Goal: Task Accomplishment & Management: Use online tool/utility

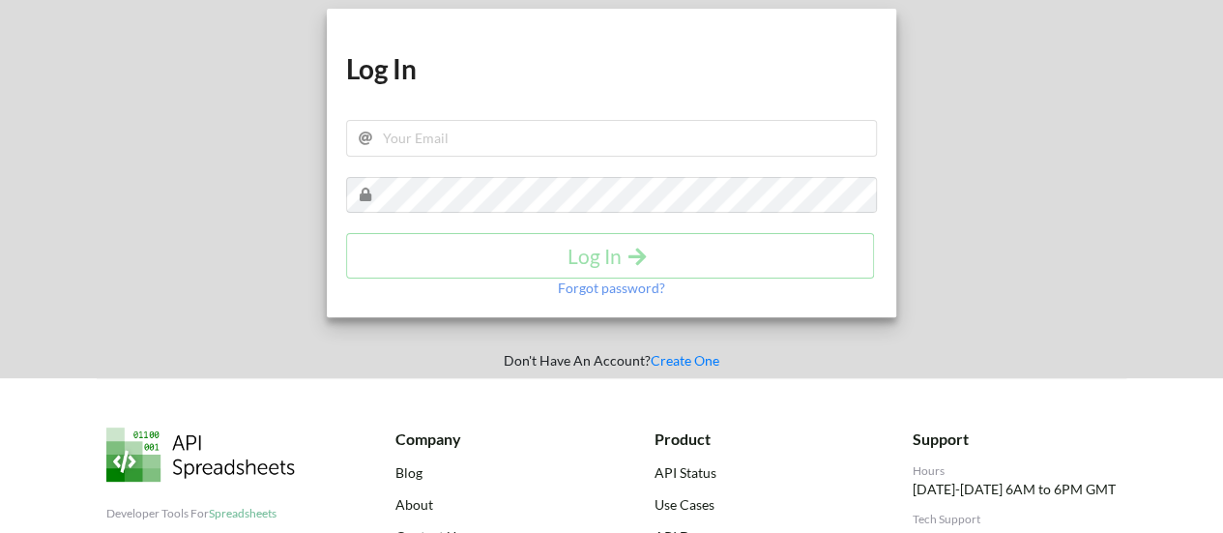
scroll to position [97, 0]
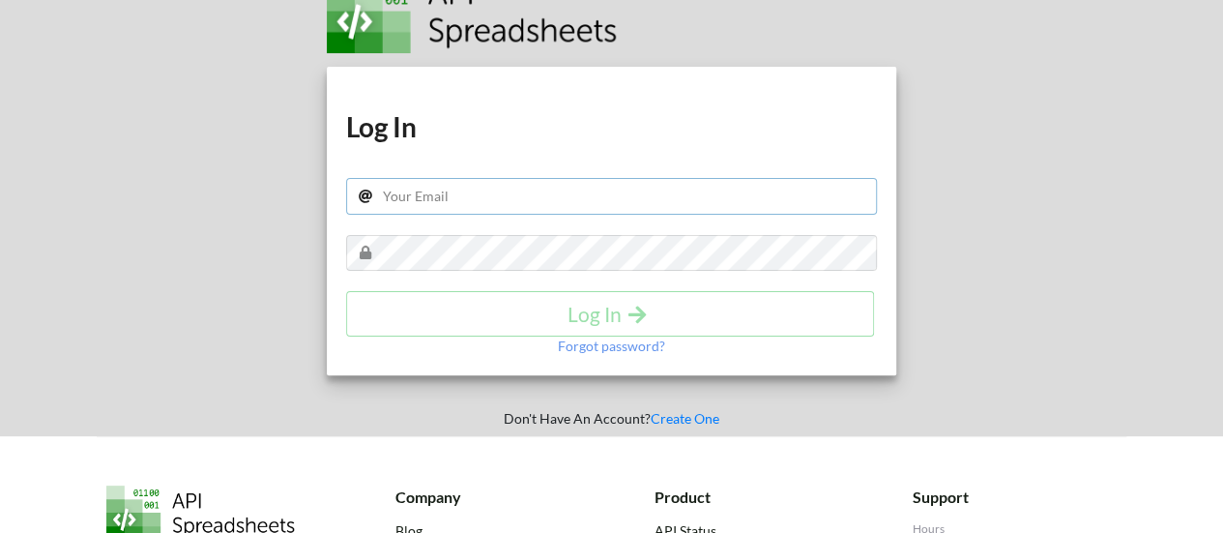
click at [441, 195] on input "text" at bounding box center [612, 196] width 532 height 37
type input "sandy.panchal619@gmail.com"
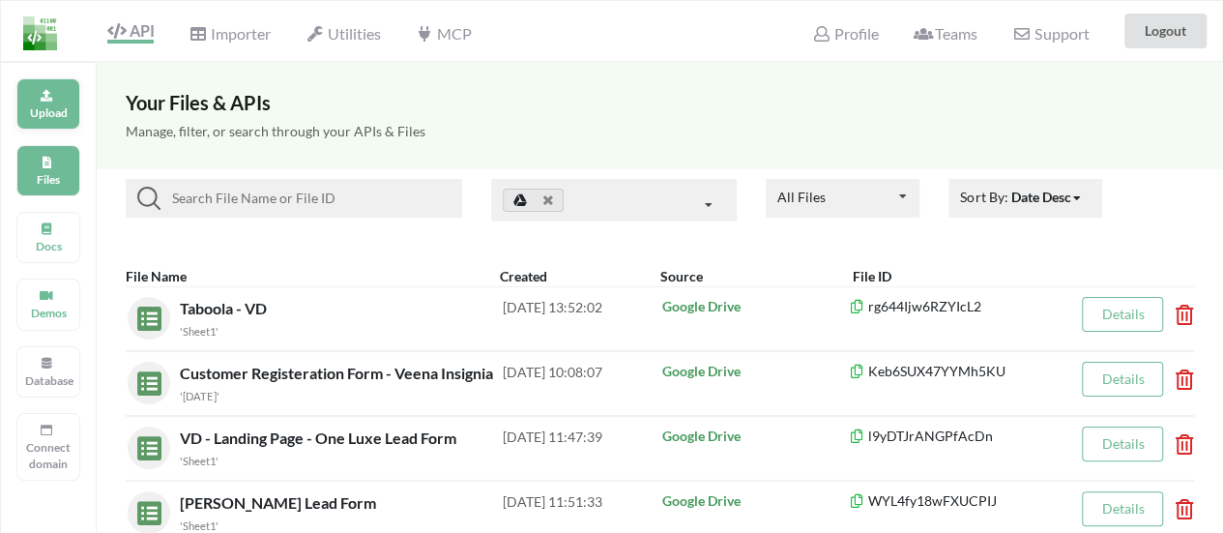
click at [70, 114] on p "Upload" at bounding box center [48, 112] width 46 height 16
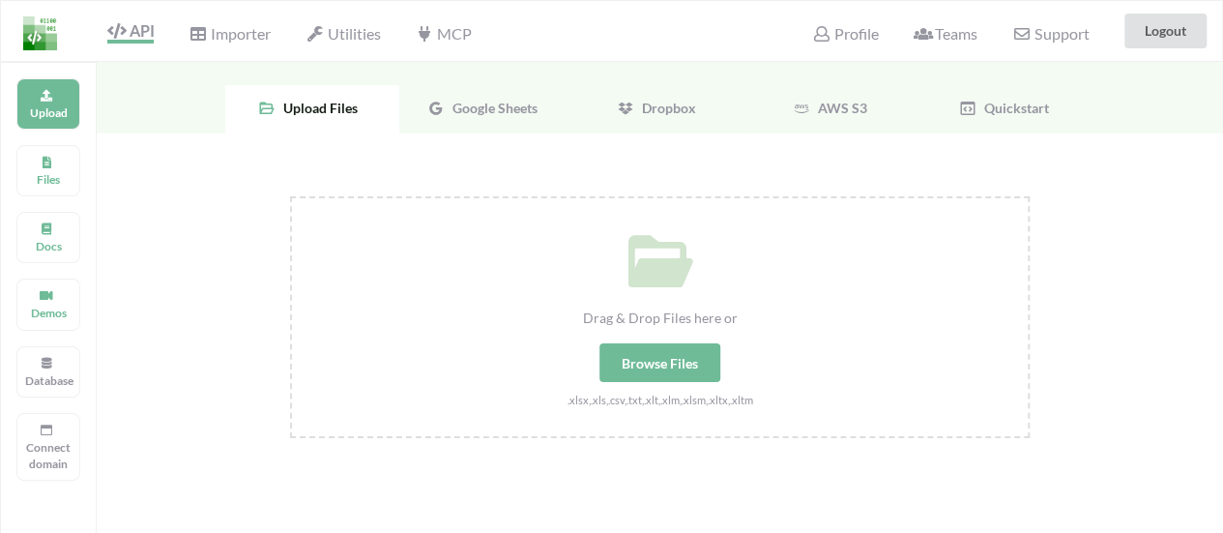
click at [679, 343] on div "Browse Files" at bounding box center [659, 362] width 121 height 39
click at [290, 196] on input "Drag & Drop Files here or Browse Files .xlsx,.xls,.csv,.txt,.xlt,.xlm,.xlsm,.xl…" at bounding box center [290, 196] width 0 height 0
click at [482, 94] on div "Google Sheets" at bounding box center [486, 109] width 174 height 48
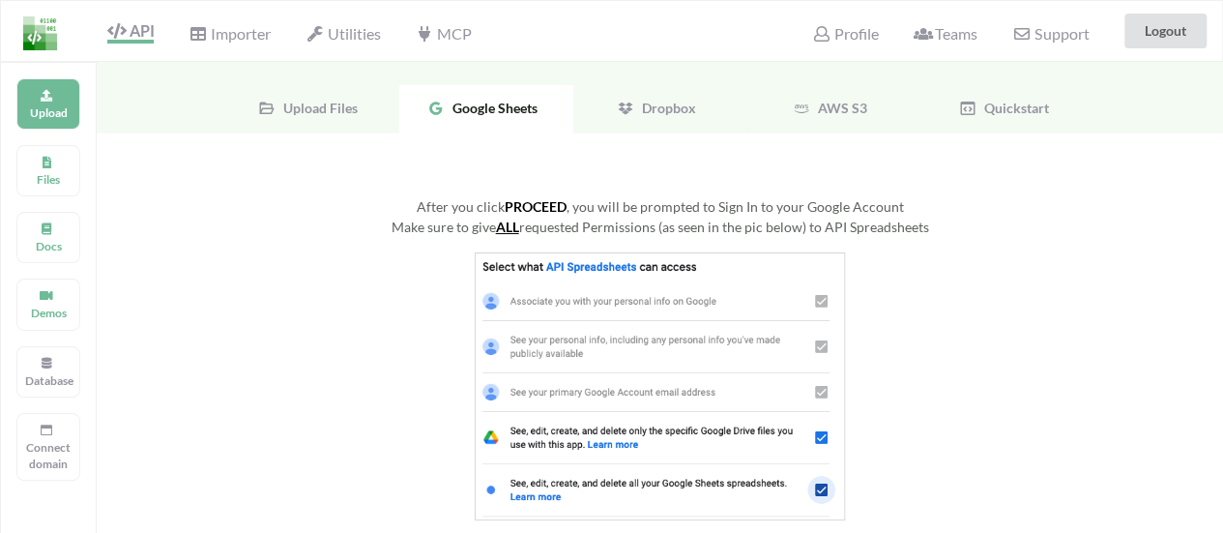
click at [613, 285] on img at bounding box center [660, 386] width 370 height 268
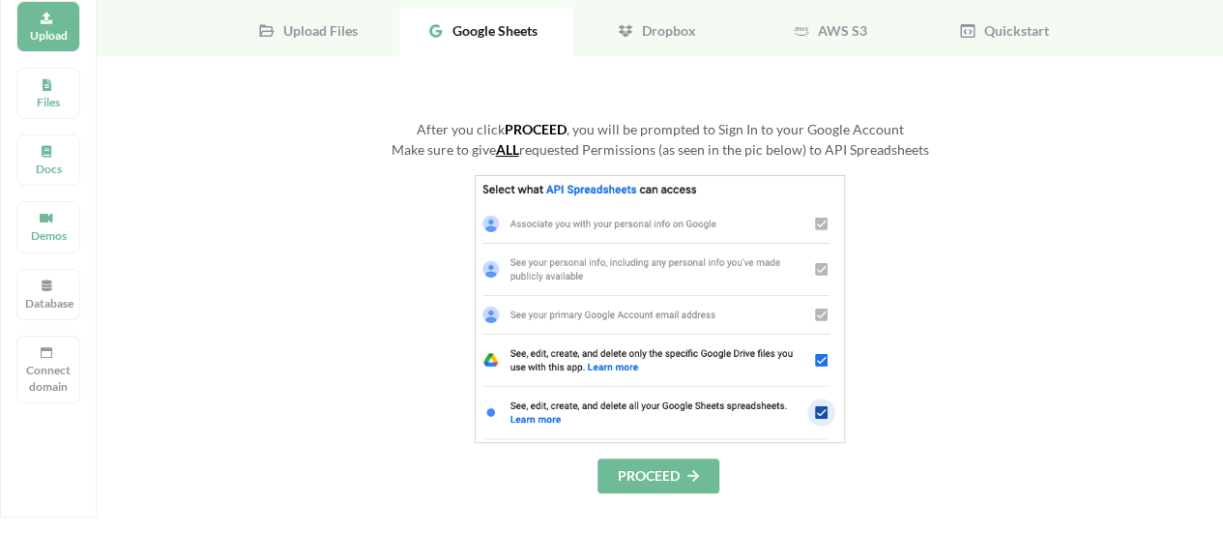
scroll to position [193, 0]
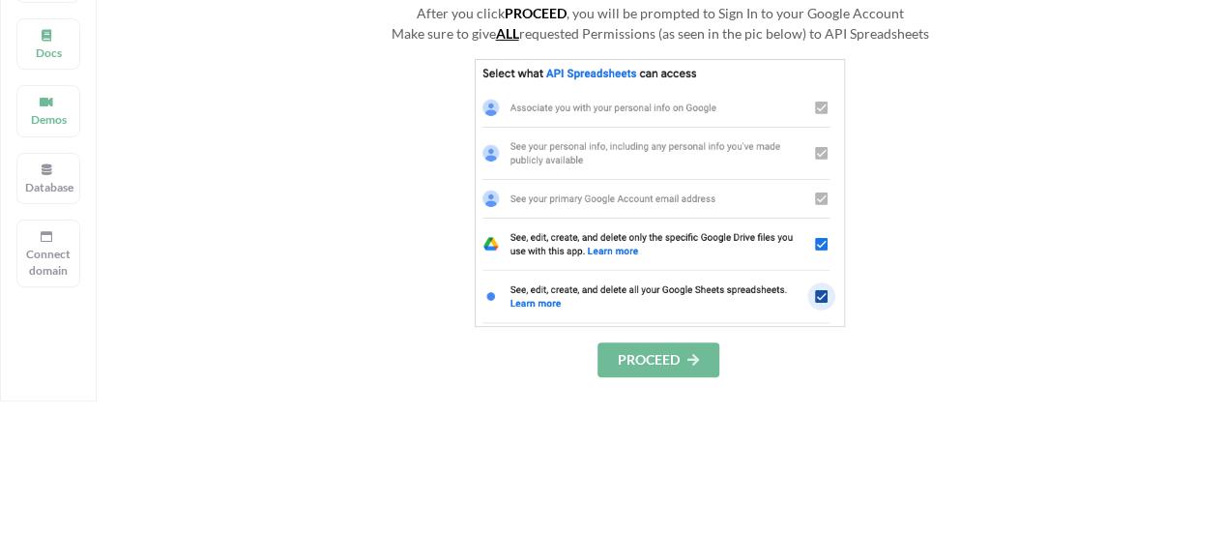
click at [670, 374] on button "PROCEED" at bounding box center [658, 359] width 122 height 35
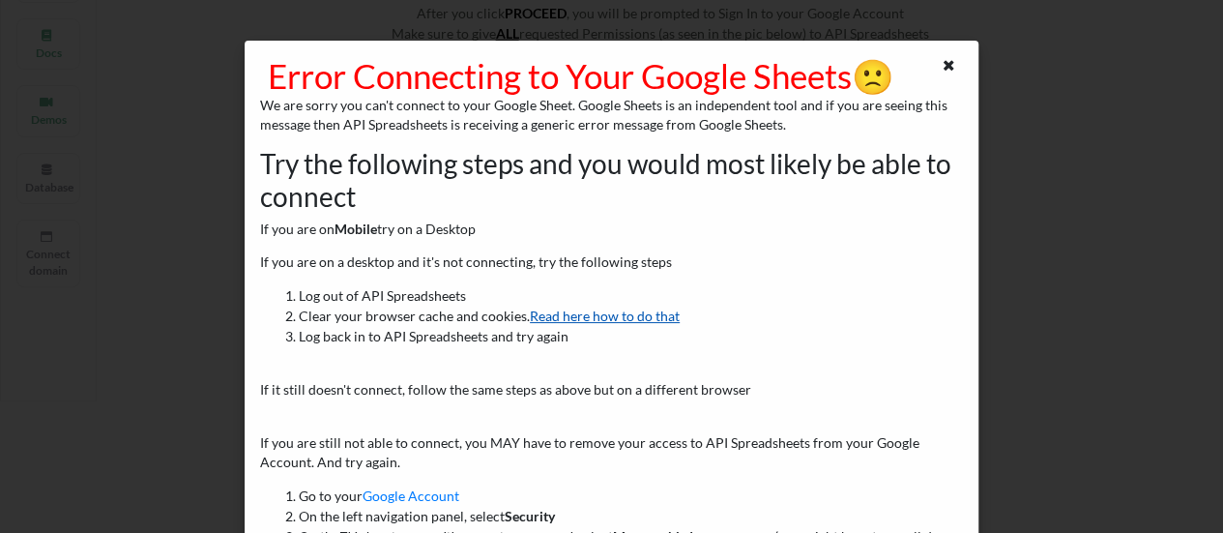
scroll to position [0, 0]
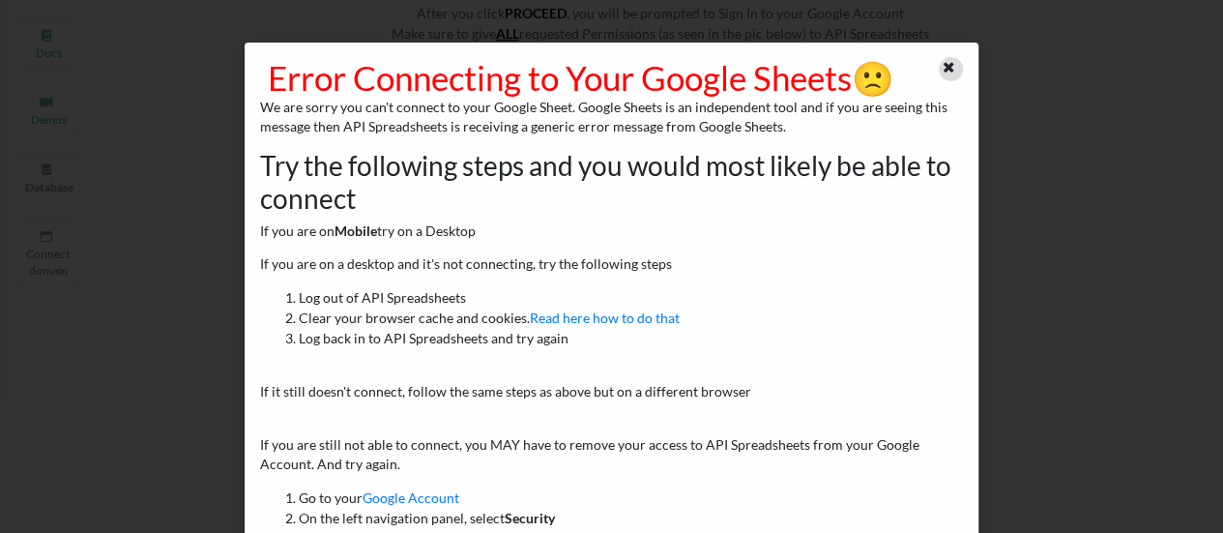
click at [945, 59] on icon at bounding box center [949, 65] width 16 height 14
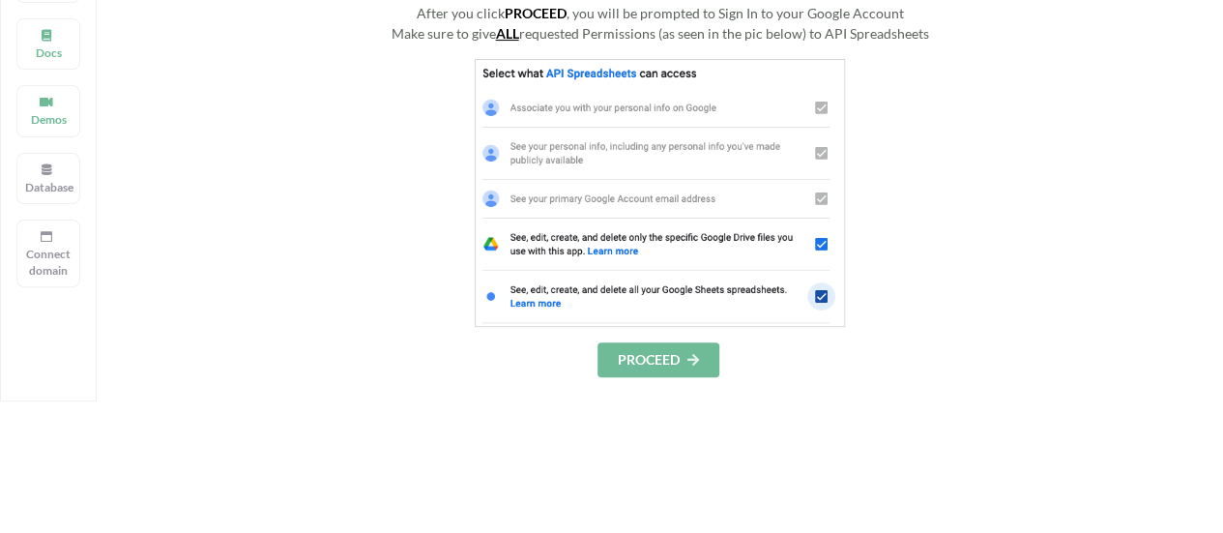
click at [635, 358] on button "PROCEED" at bounding box center [658, 359] width 122 height 35
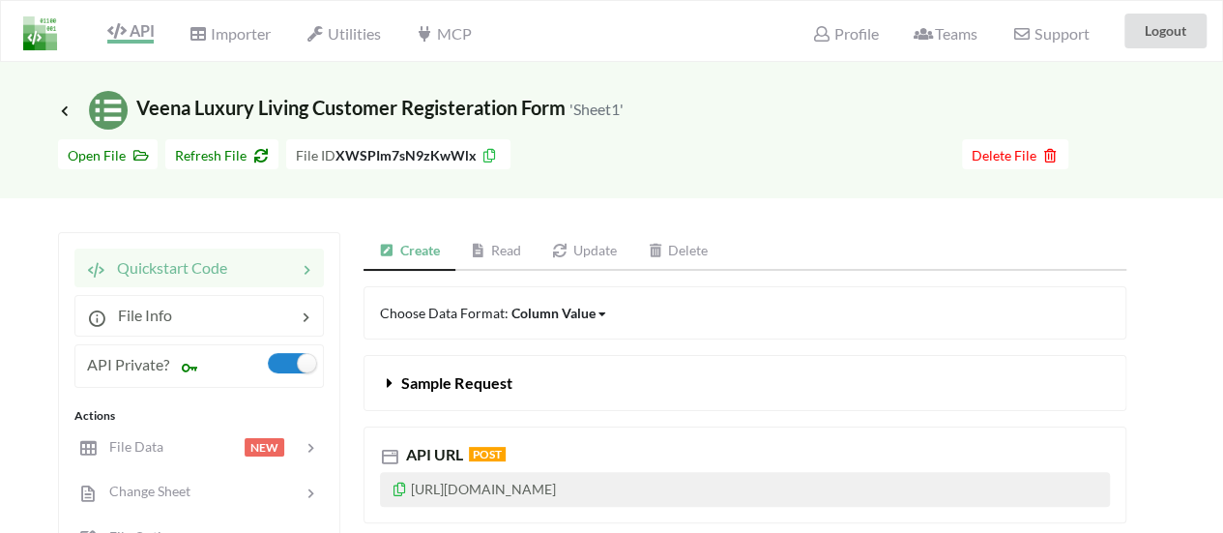
click at [64, 119] on h3 "Icon Link Veena Luxury Living Customer Registeration Form 'Sheet1'" at bounding box center [340, 110] width 565 height 39
click at [64, 115] on icon at bounding box center [64, 109] width 17 height 15
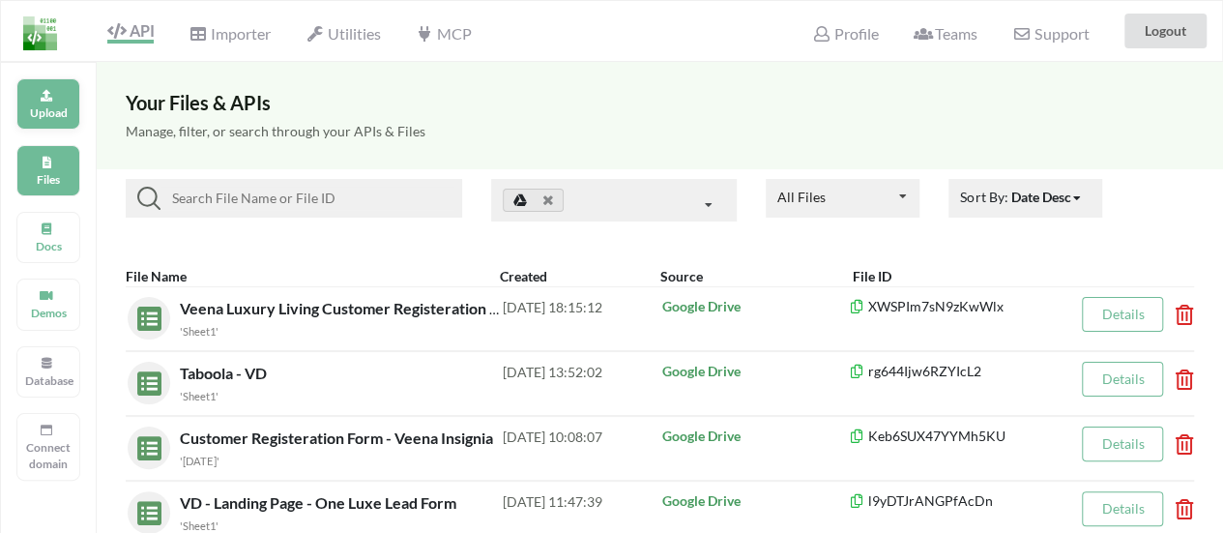
click at [32, 113] on p "Upload" at bounding box center [48, 112] width 46 height 16
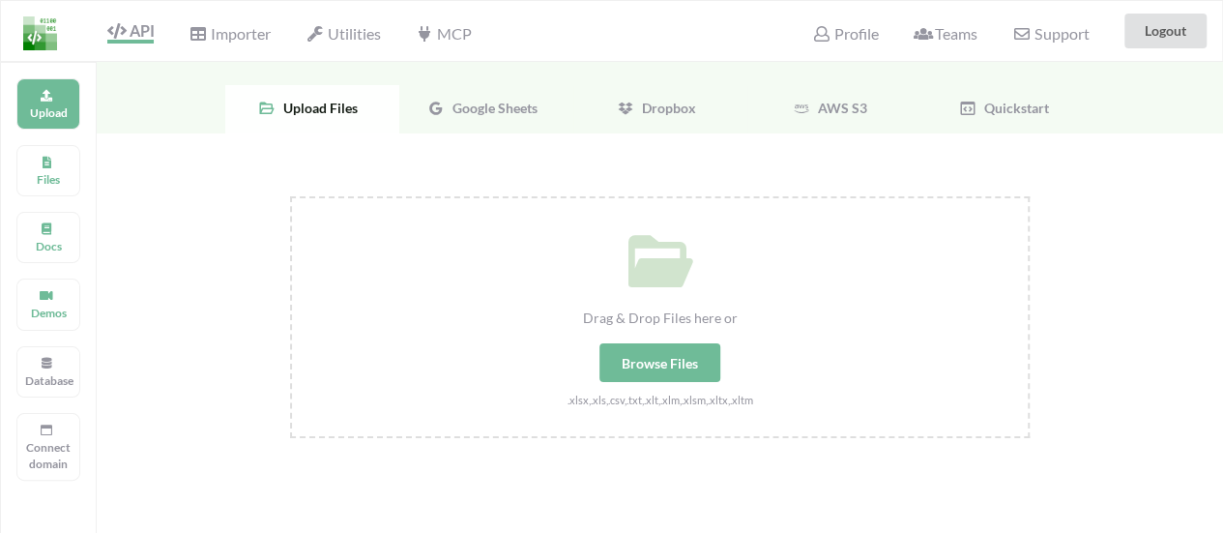
click at [473, 103] on span "Google Sheets" at bounding box center [491, 108] width 93 height 16
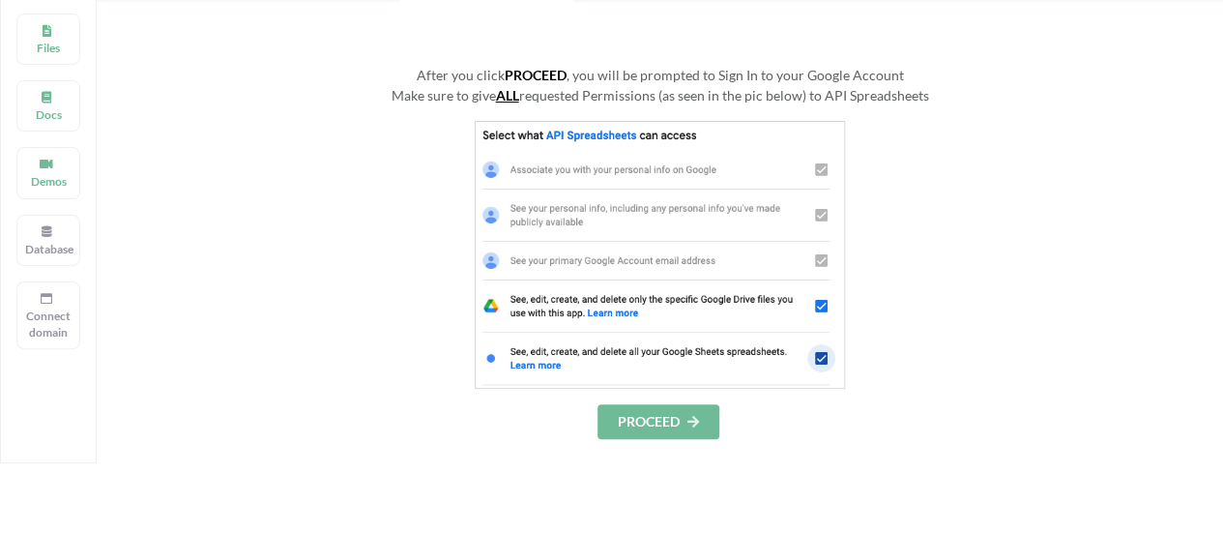
scroll to position [193, 0]
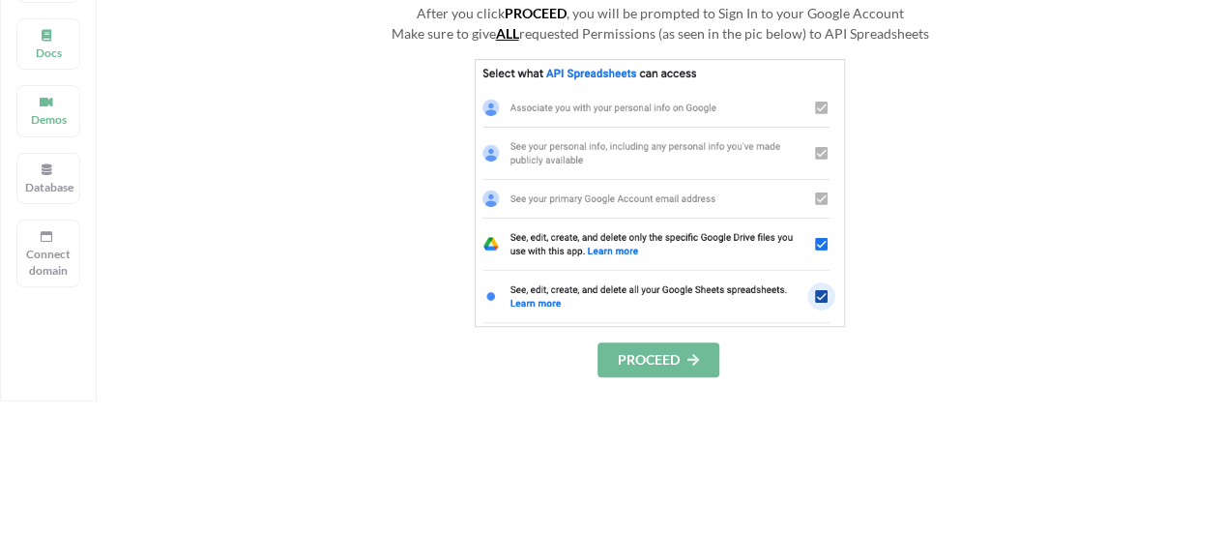
click at [637, 353] on button "PROCEED" at bounding box center [658, 359] width 122 height 35
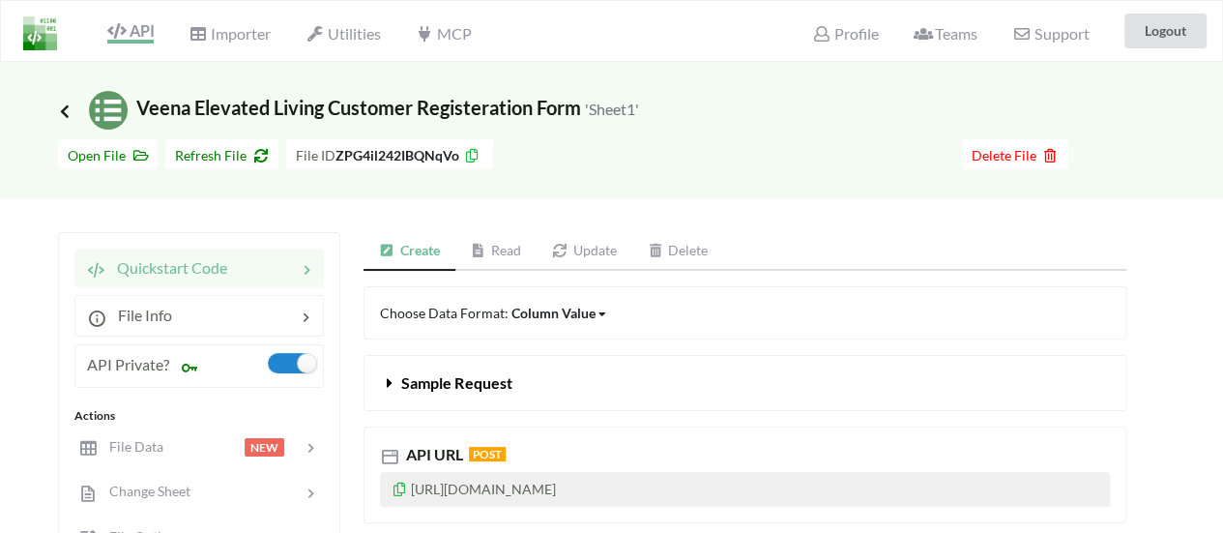
click at [58, 105] on icon at bounding box center [64, 109] width 17 height 15
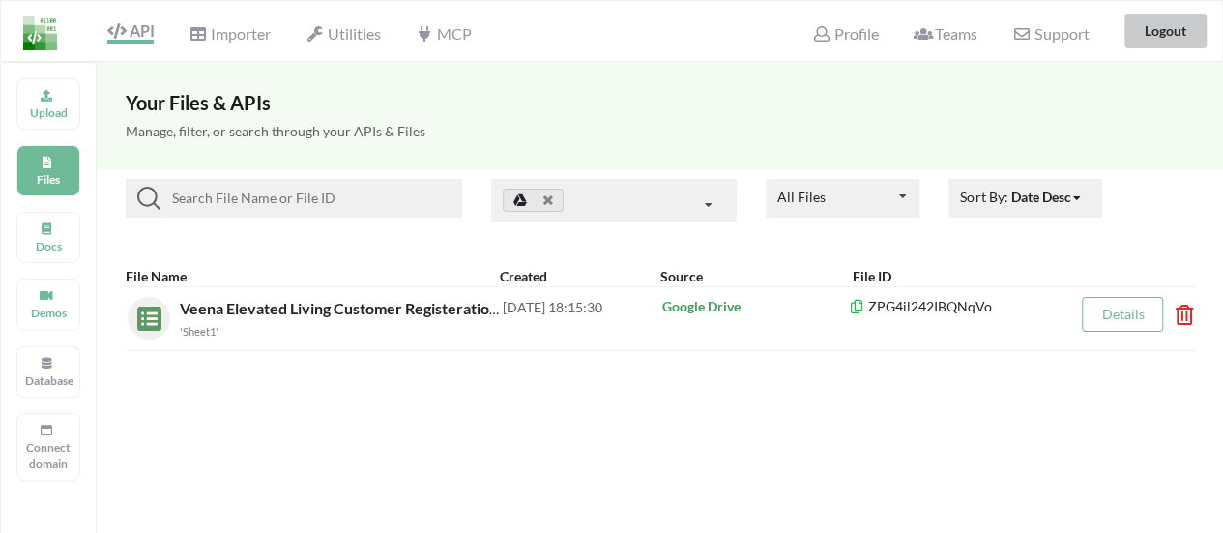
click at [1150, 33] on button "Logout" at bounding box center [1165, 31] width 82 height 35
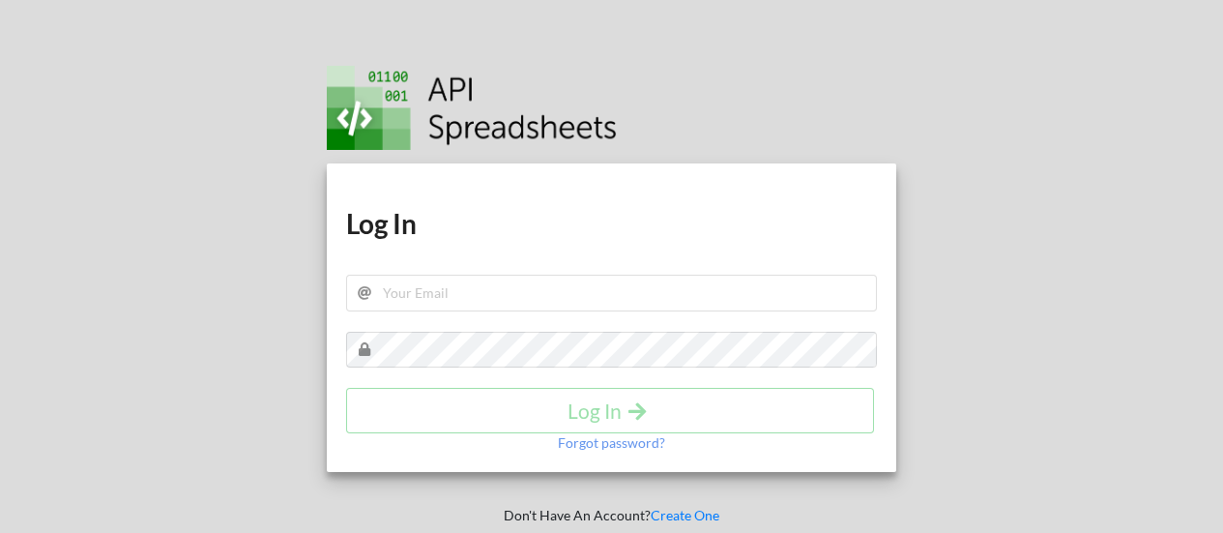
click at [488, 287] on input "text" at bounding box center [612, 293] width 532 height 37
type input "sandy.panchal619@gmail.com"
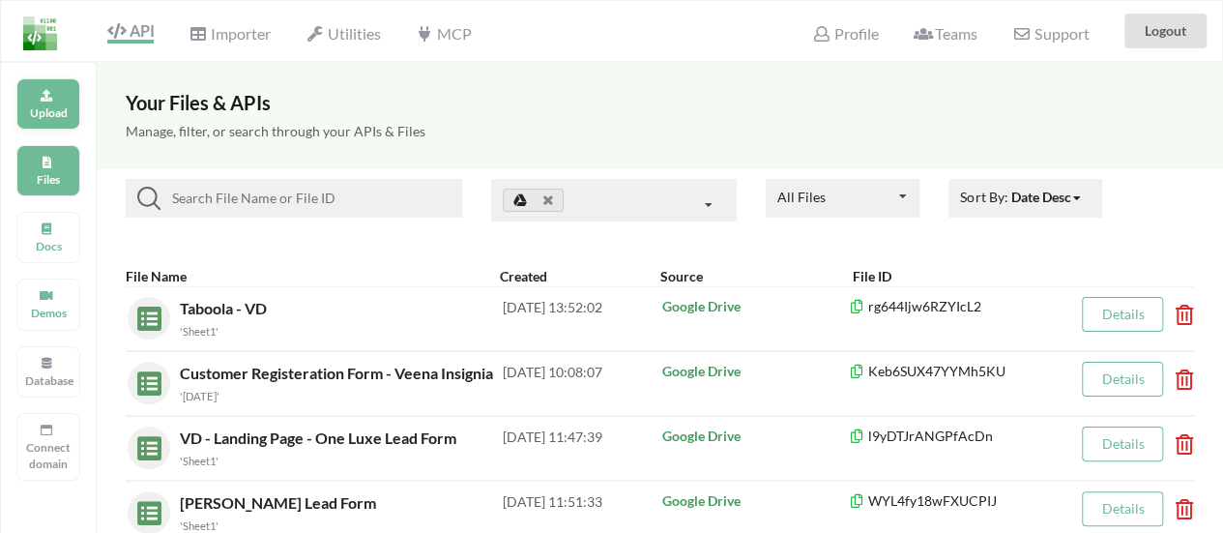
click at [68, 93] on div "Upload" at bounding box center [48, 103] width 64 height 51
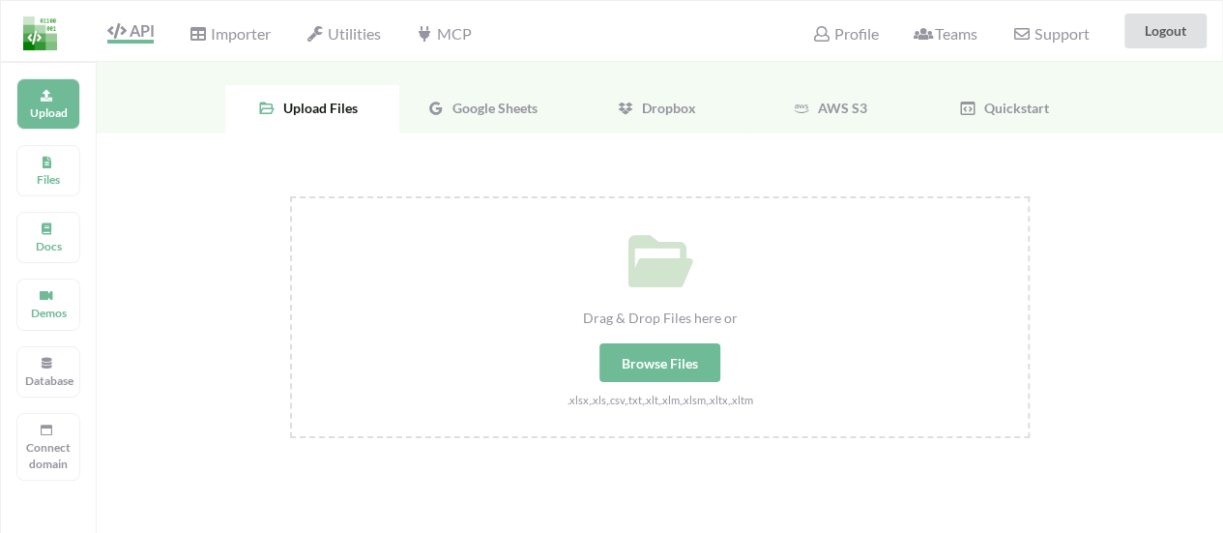
click at [514, 125] on div "Google Sheets" at bounding box center [486, 109] width 174 height 48
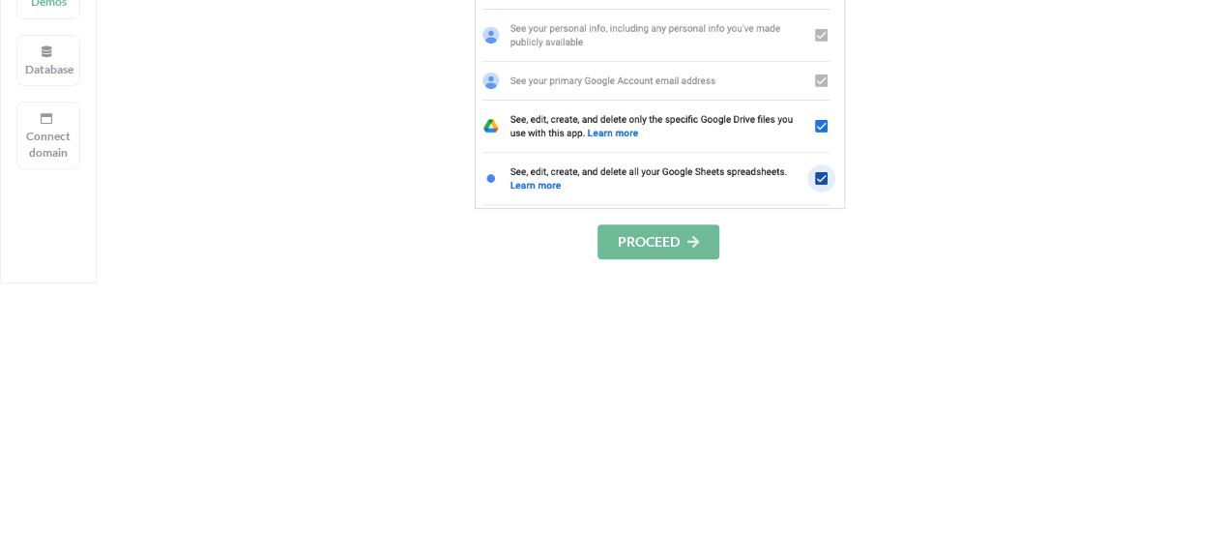
scroll to position [312, 0]
click at [662, 245] on button "PROCEED" at bounding box center [658, 240] width 122 height 35
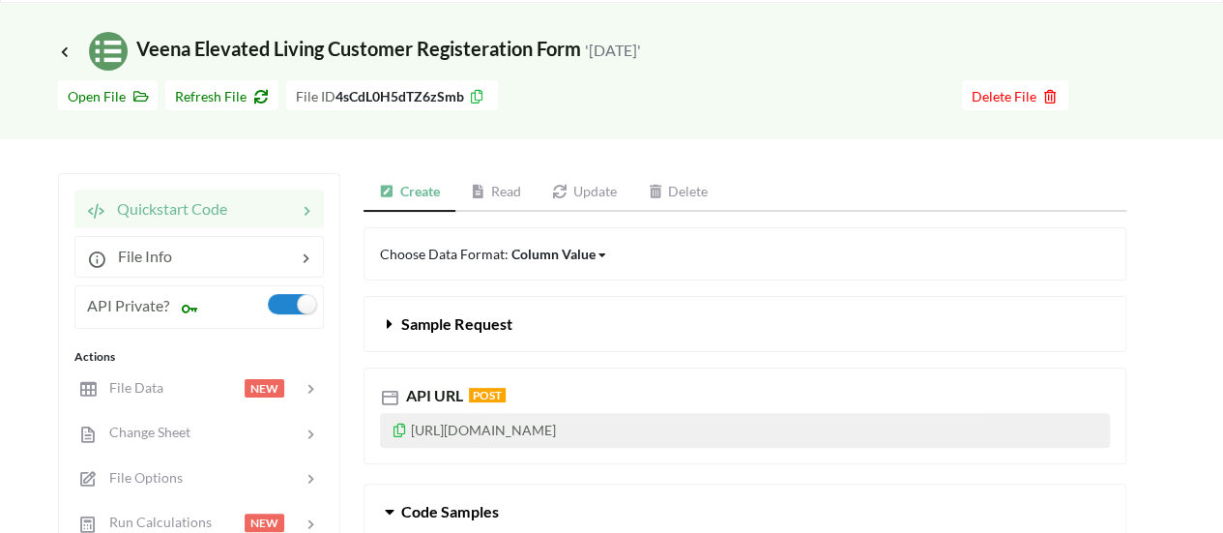
scroll to position [57, 0]
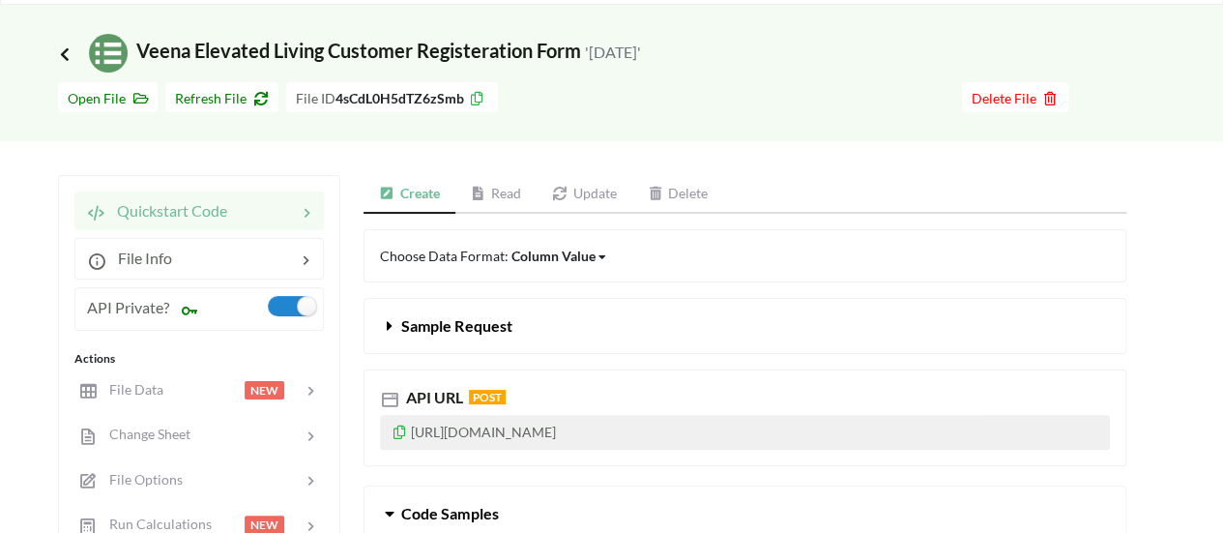
click at [70, 52] on icon at bounding box center [64, 52] width 17 height 15
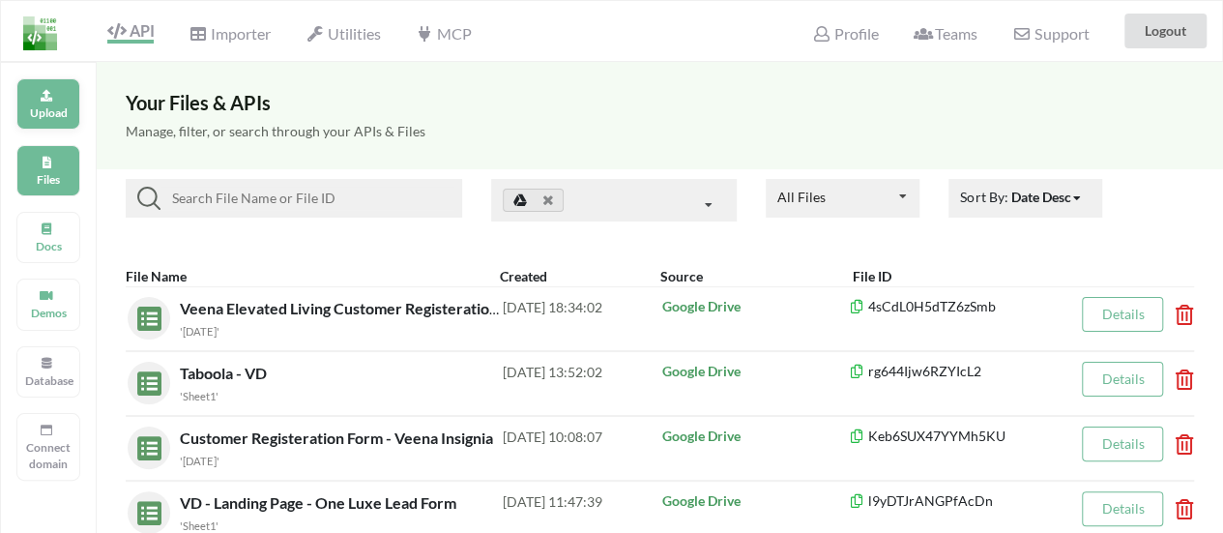
click at [43, 109] on p "Upload" at bounding box center [48, 112] width 46 height 16
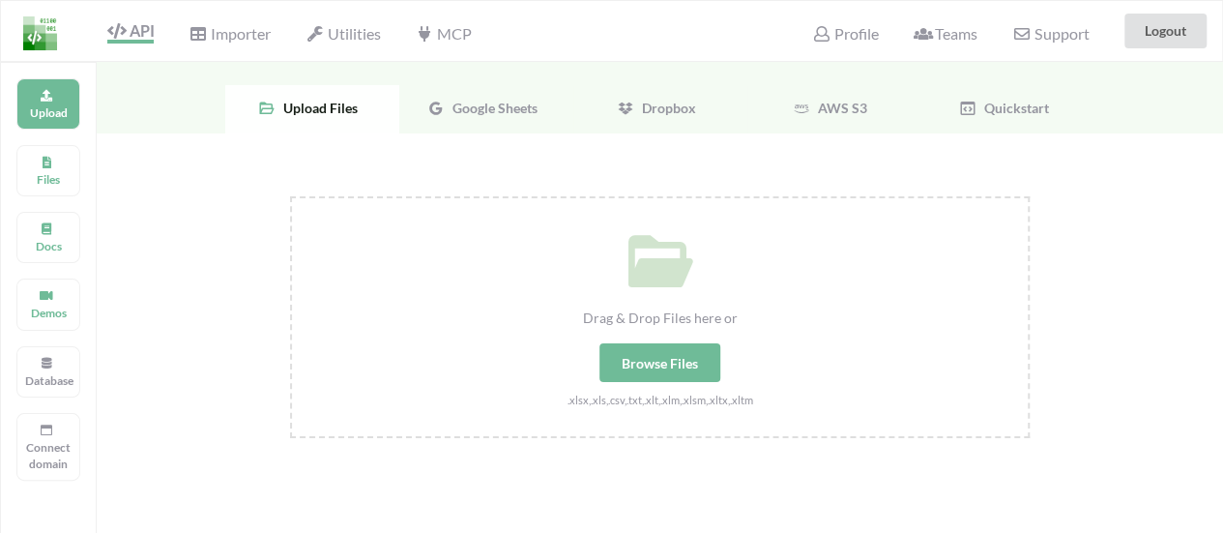
click at [462, 111] on span "Google Sheets" at bounding box center [491, 108] width 93 height 16
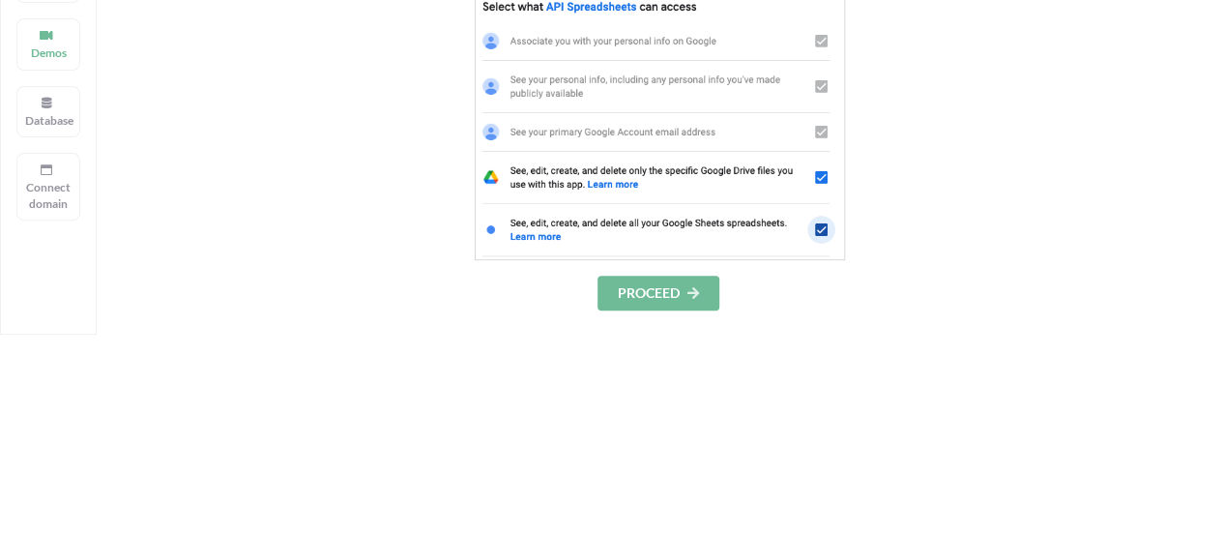
scroll to position [298, 0]
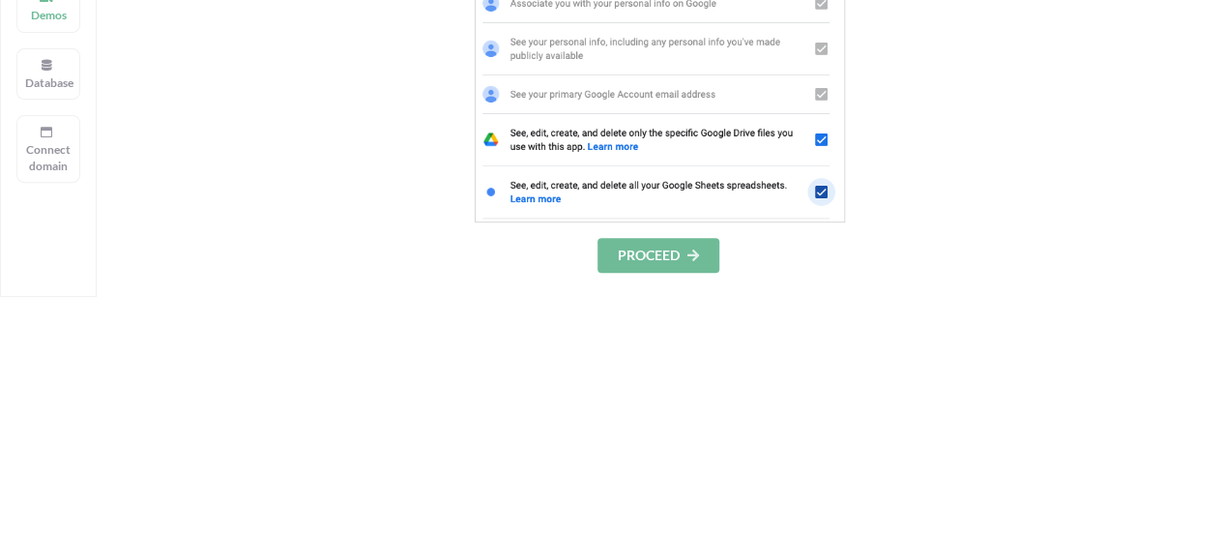
click at [644, 259] on button "PROCEED" at bounding box center [658, 255] width 122 height 35
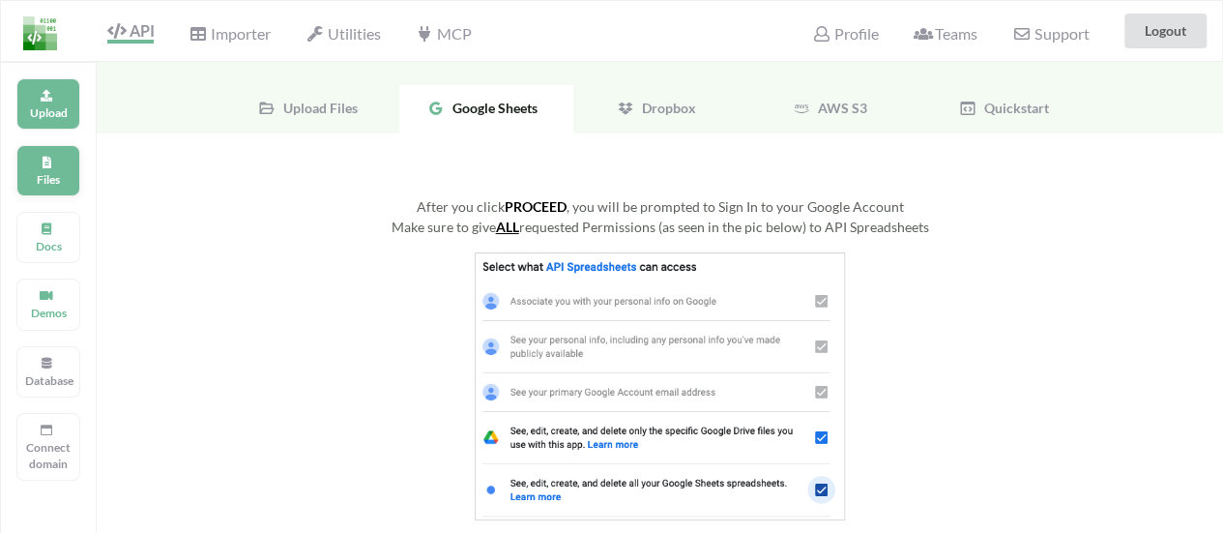
click at [58, 165] on div "Files" at bounding box center [48, 170] width 64 height 51
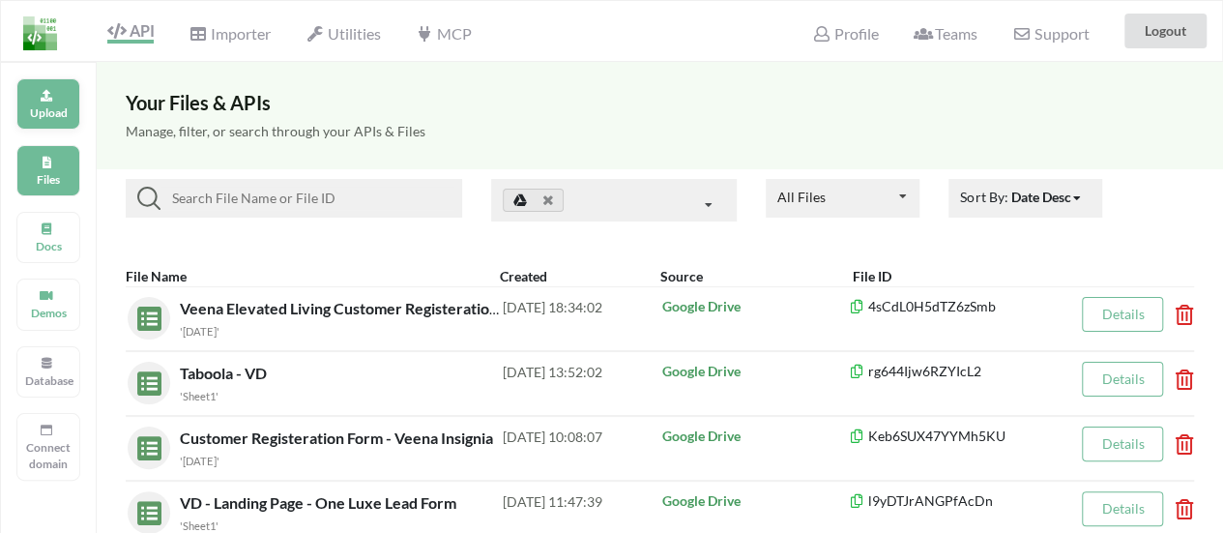
click at [41, 115] on p "Upload" at bounding box center [48, 112] width 46 height 16
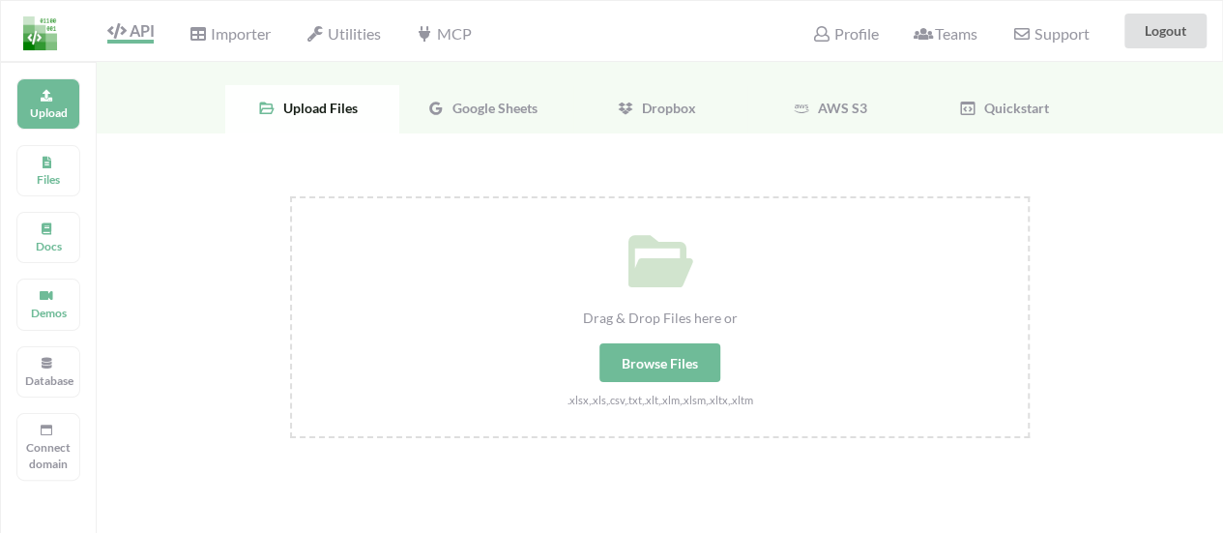
click at [498, 101] on span "Google Sheets" at bounding box center [491, 108] width 93 height 16
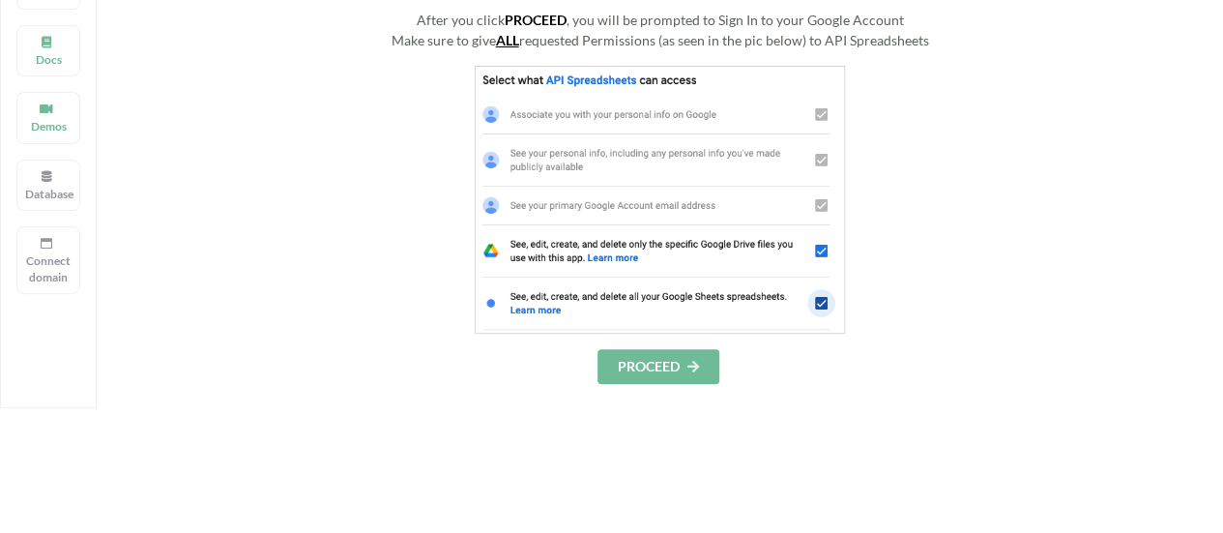
scroll to position [193, 0]
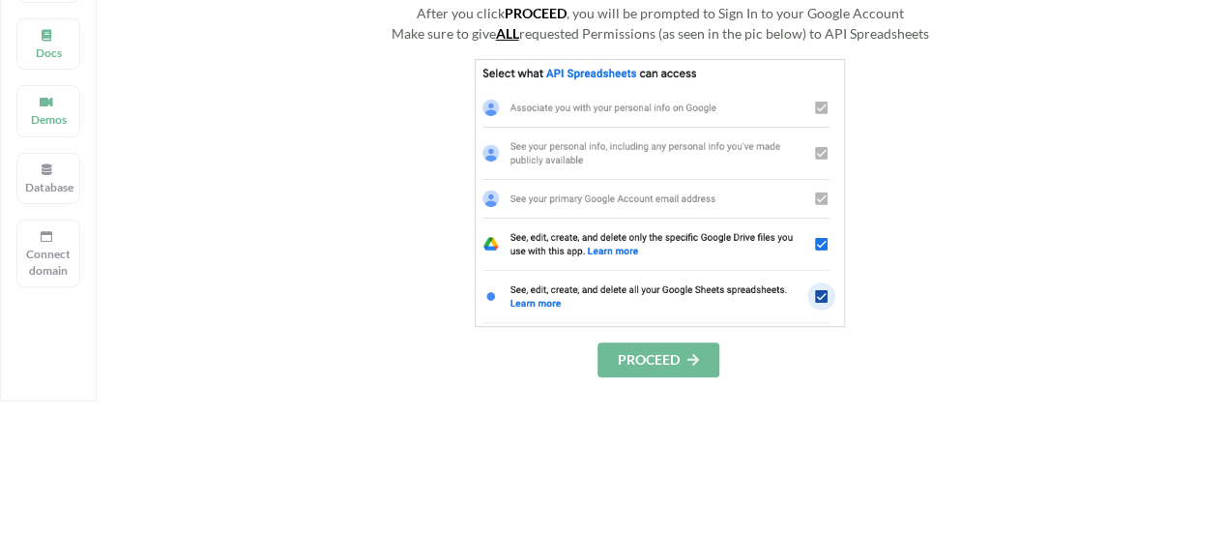
click at [628, 372] on button "PROCEED" at bounding box center [658, 359] width 122 height 35
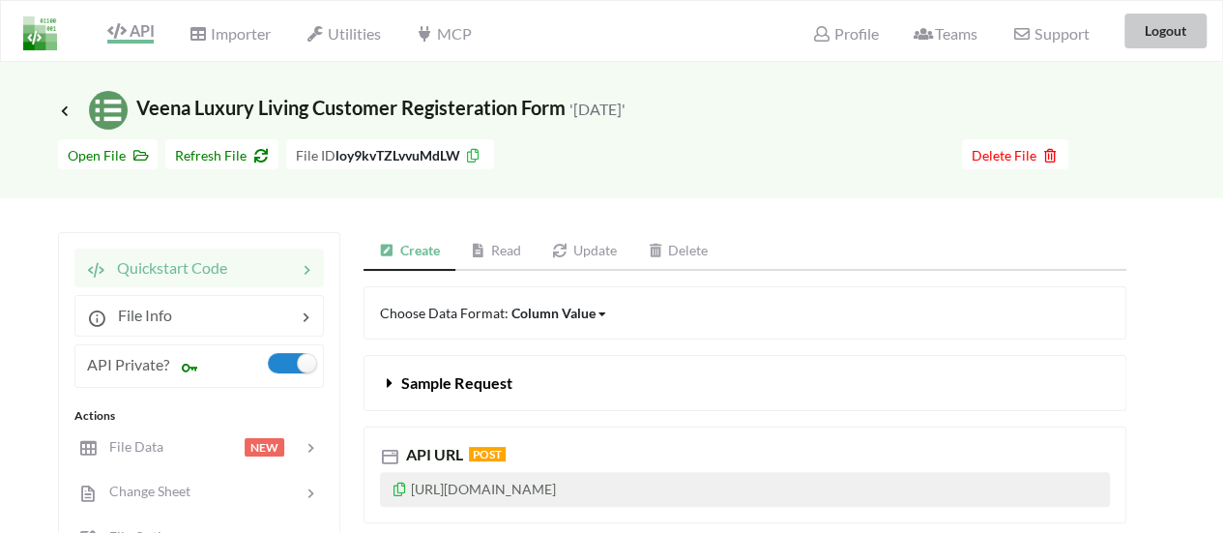
click at [1171, 26] on button "Logout" at bounding box center [1165, 31] width 82 height 35
